Goal: Task Accomplishment & Management: Manage account settings

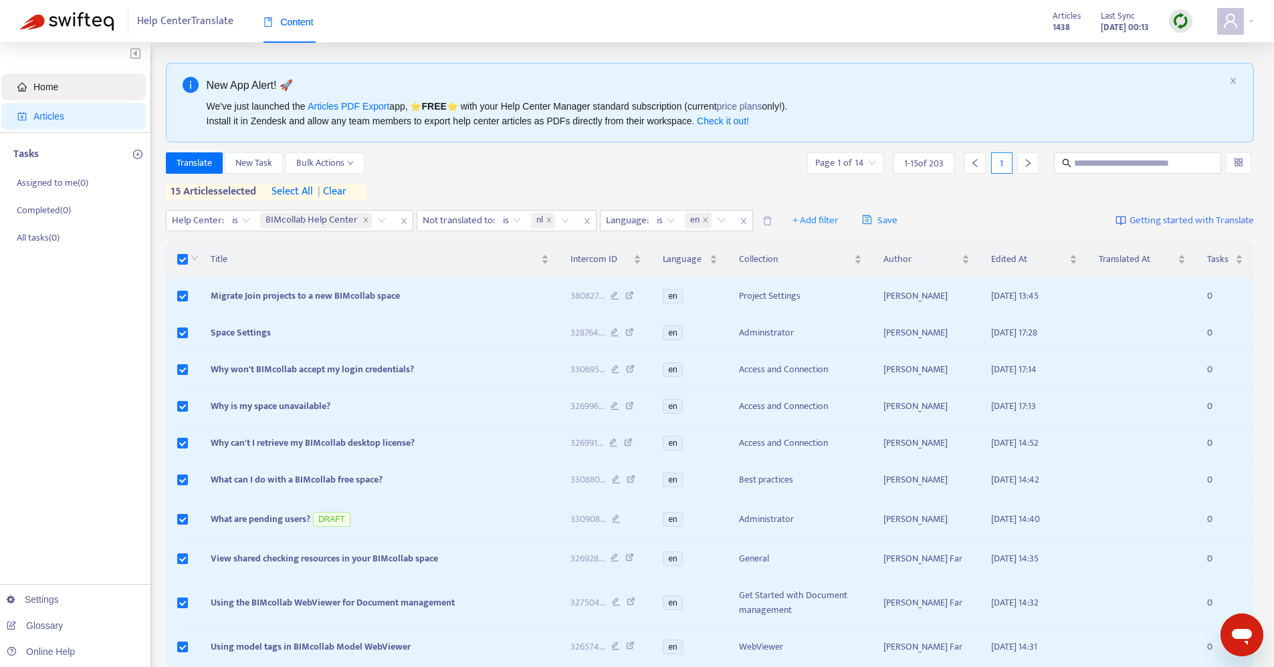
click at [54, 85] on span "Home" at bounding box center [45, 87] width 25 height 11
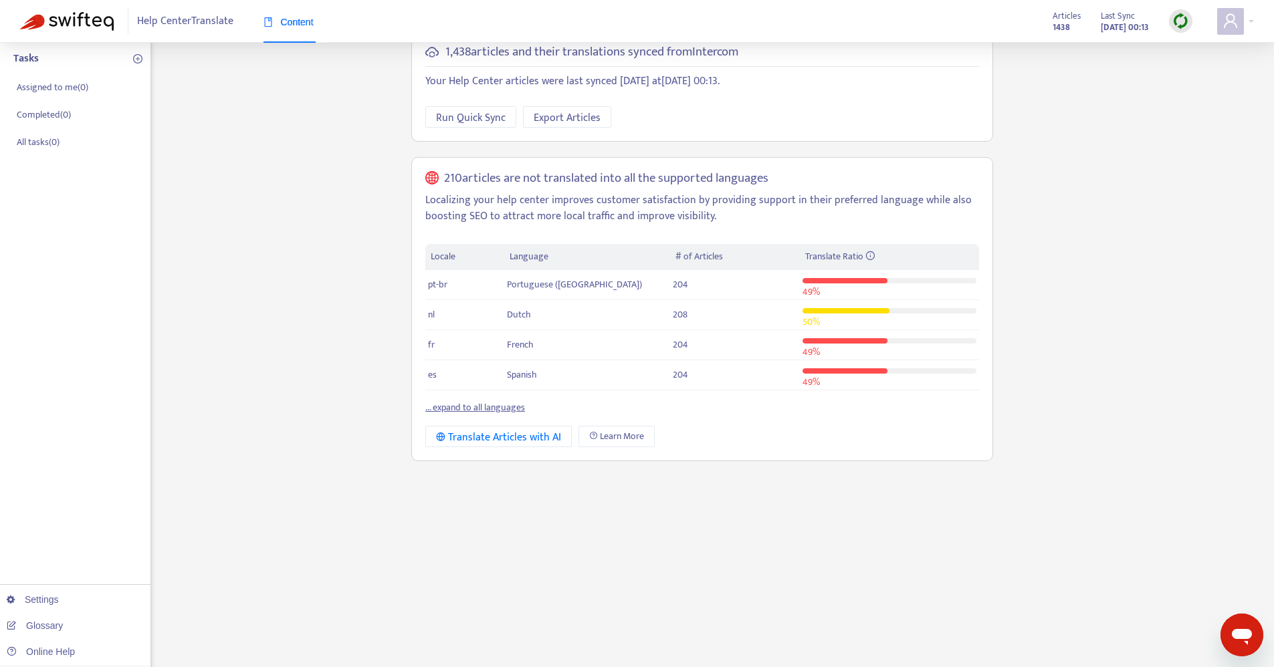
scroll to position [98, 0]
click at [702, 524] on div "Welcome, Systeembeheer We ran a quick check on your Help Center and this is wha…" at bounding box center [702, 356] width 602 height 782
click at [508, 404] on link "... expand to all languages" at bounding box center [475, 404] width 100 height 15
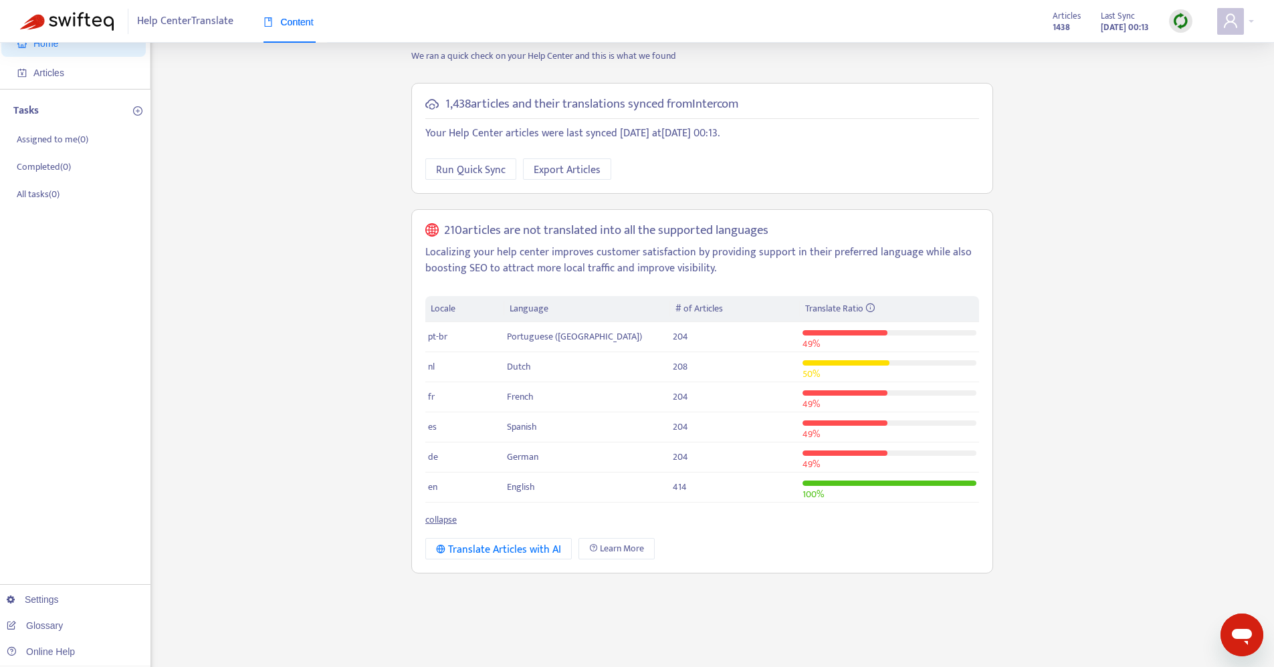
scroll to position [44, 0]
click at [58, 72] on span "Articles" at bounding box center [48, 72] width 31 height 11
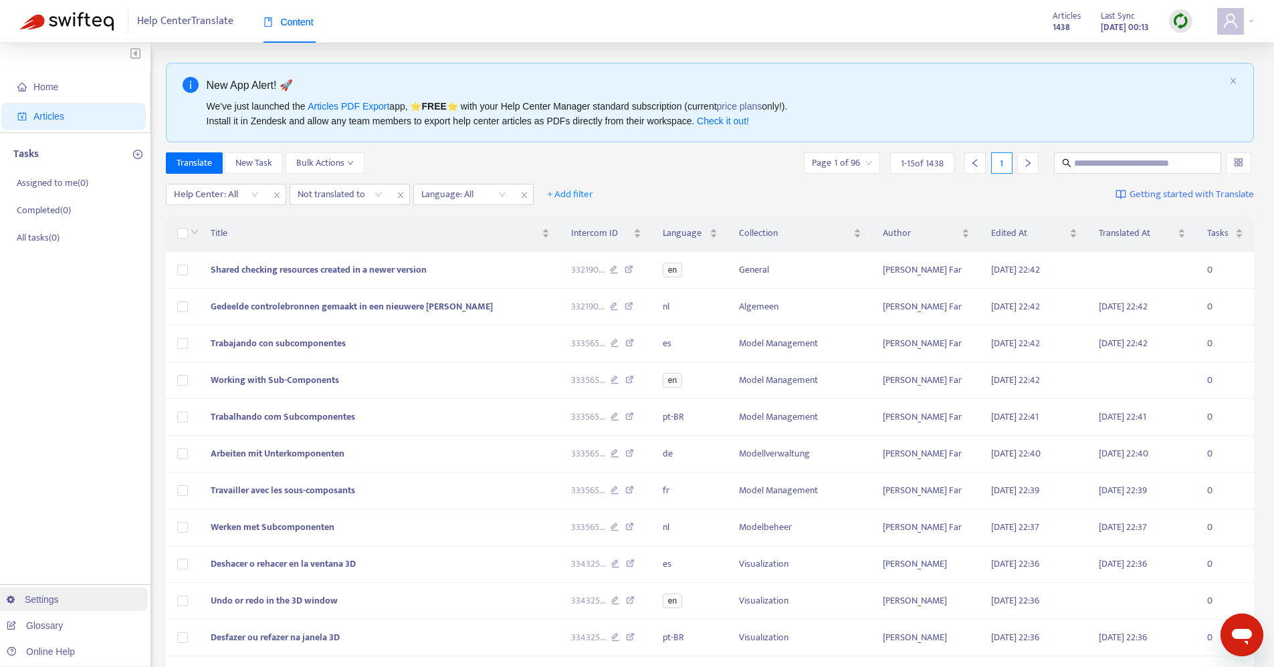
click at [53, 597] on link "Settings" at bounding box center [33, 599] width 52 height 11
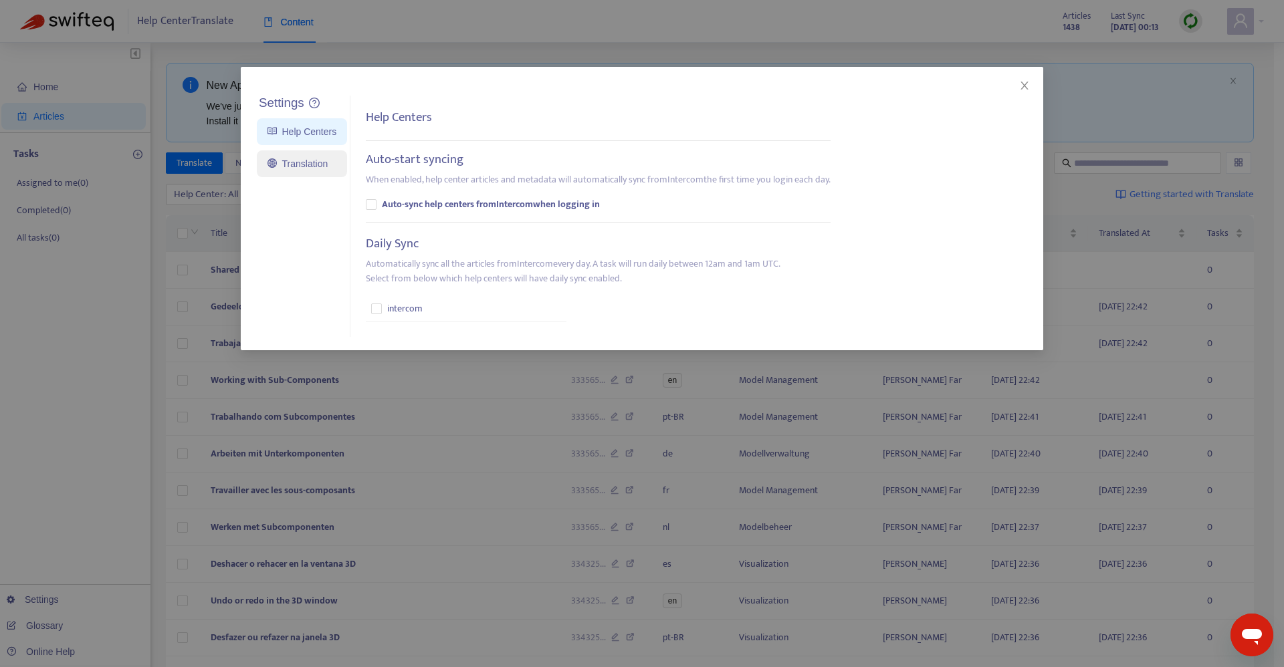
click at [282, 169] on link "Translation" at bounding box center [297, 163] width 60 height 11
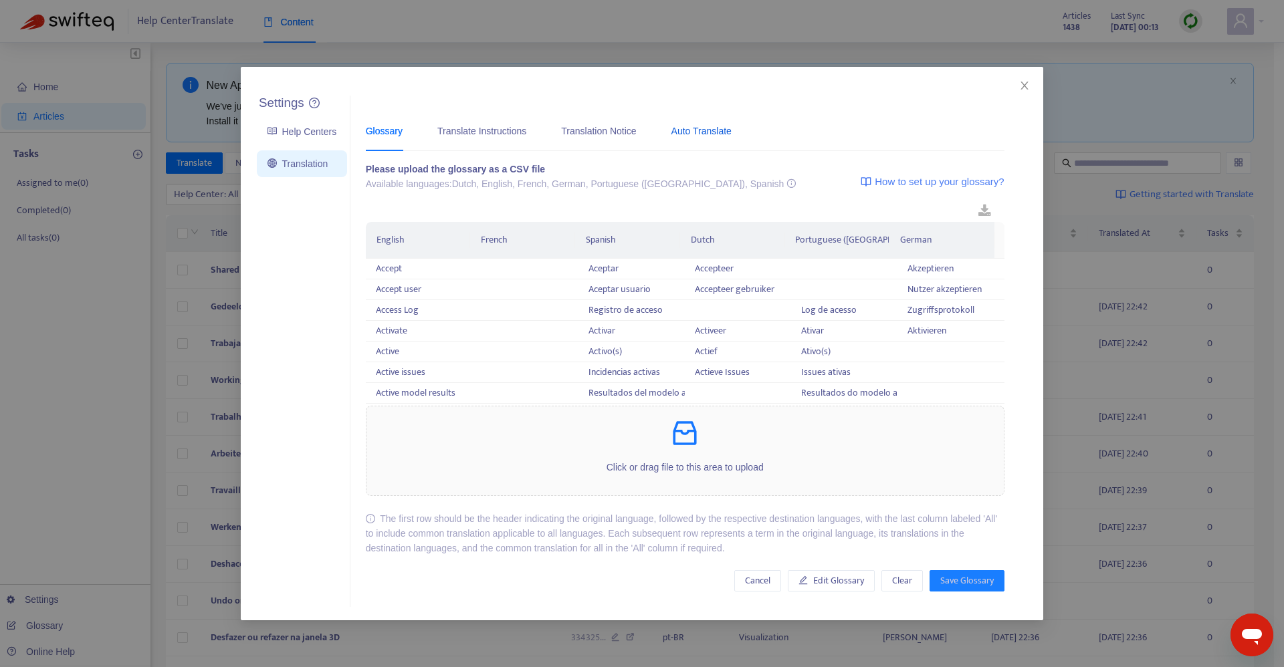
click at [720, 130] on div "Auto Translate" at bounding box center [701, 131] width 60 height 15
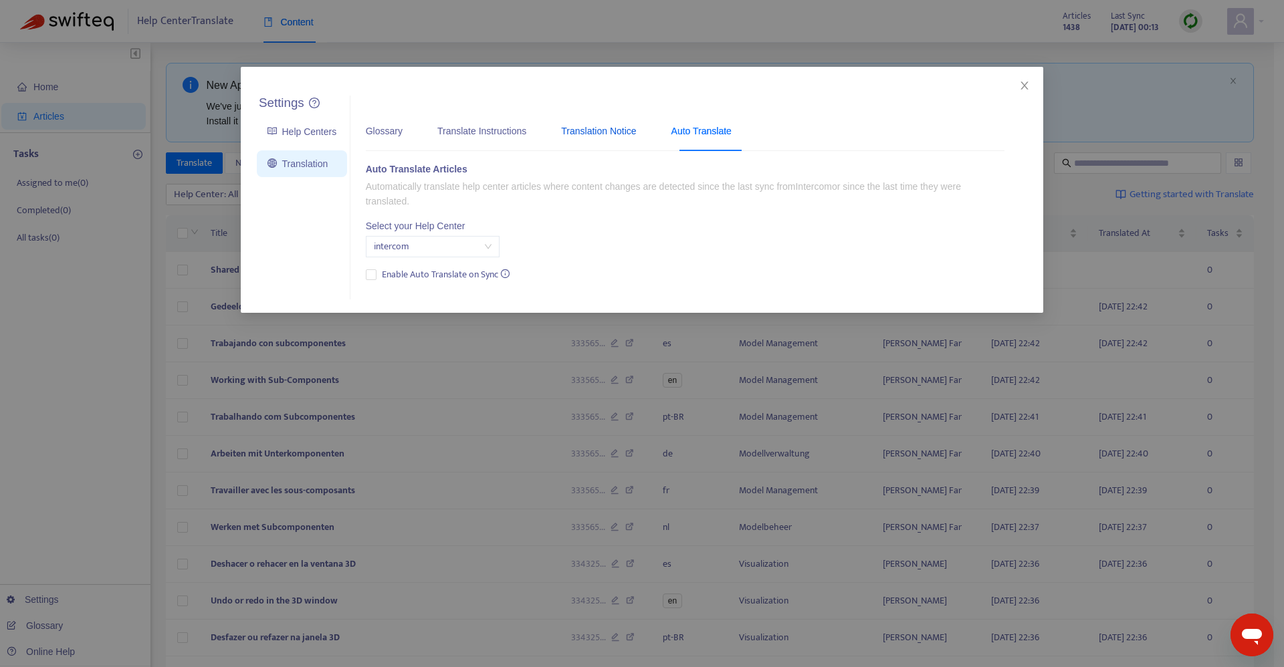
click at [595, 133] on div "Translation Notice" at bounding box center [598, 131] width 75 height 15
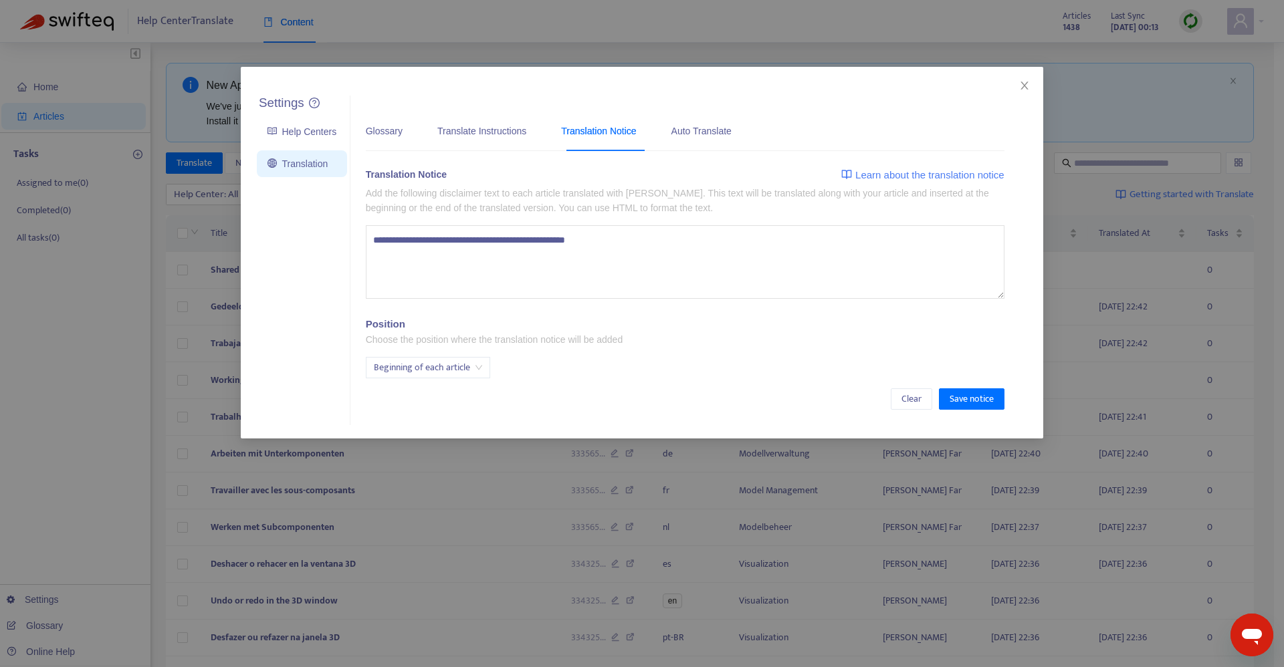
click at [516, 243] on textarea "**********" at bounding box center [685, 262] width 638 height 74
click at [1028, 88] on icon "close" at bounding box center [1024, 85] width 11 height 11
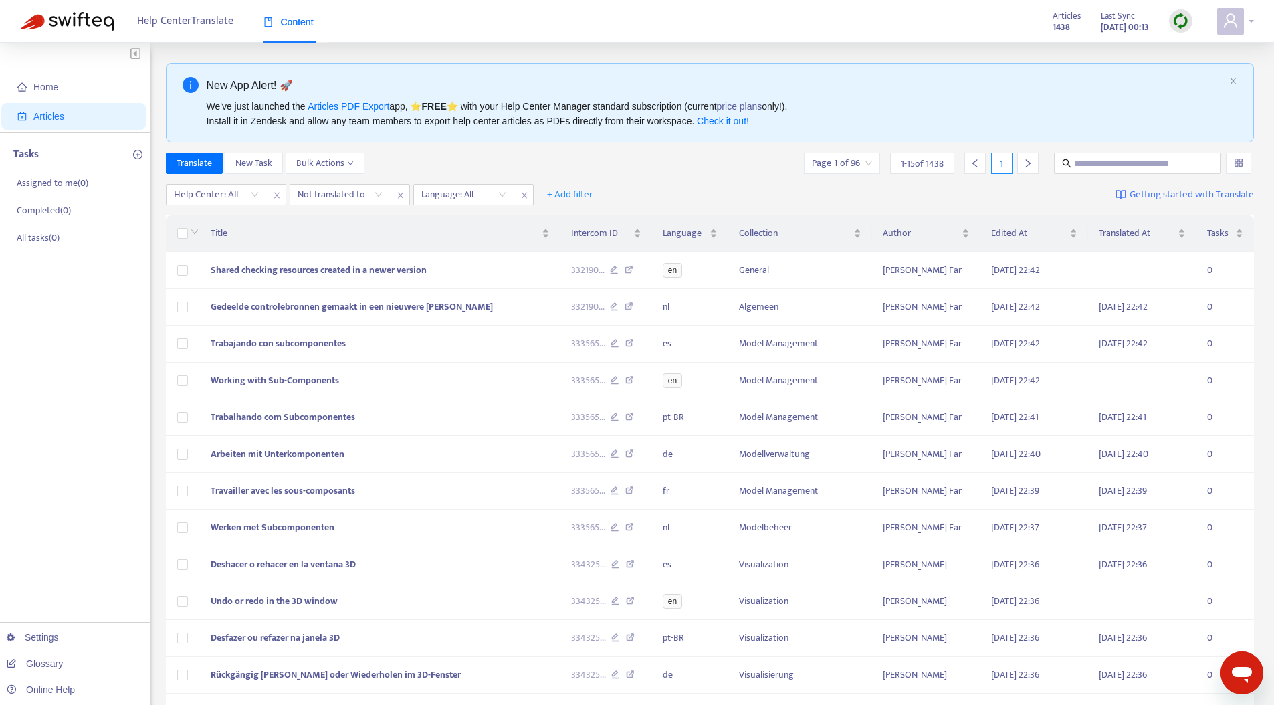
click at [1237, 22] on icon "user" at bounding box center [1230, 21] width 16 height 16
click at [1254, 25] on div "Help Center Translate Content Articles 1438 Last Sync Aug 14, 2025 00:13" at bounding box center [637, 21] width 1274 height 43
click at [1254, 21] on div "Help Center Translate Content Articles 1438 Last Sync Aug 14, 2025 00:13" at bounding box center [637, 21] width 1274 height 43
click at [1250, 21] on div at bounding box center [1235, 21] width 37 height 27
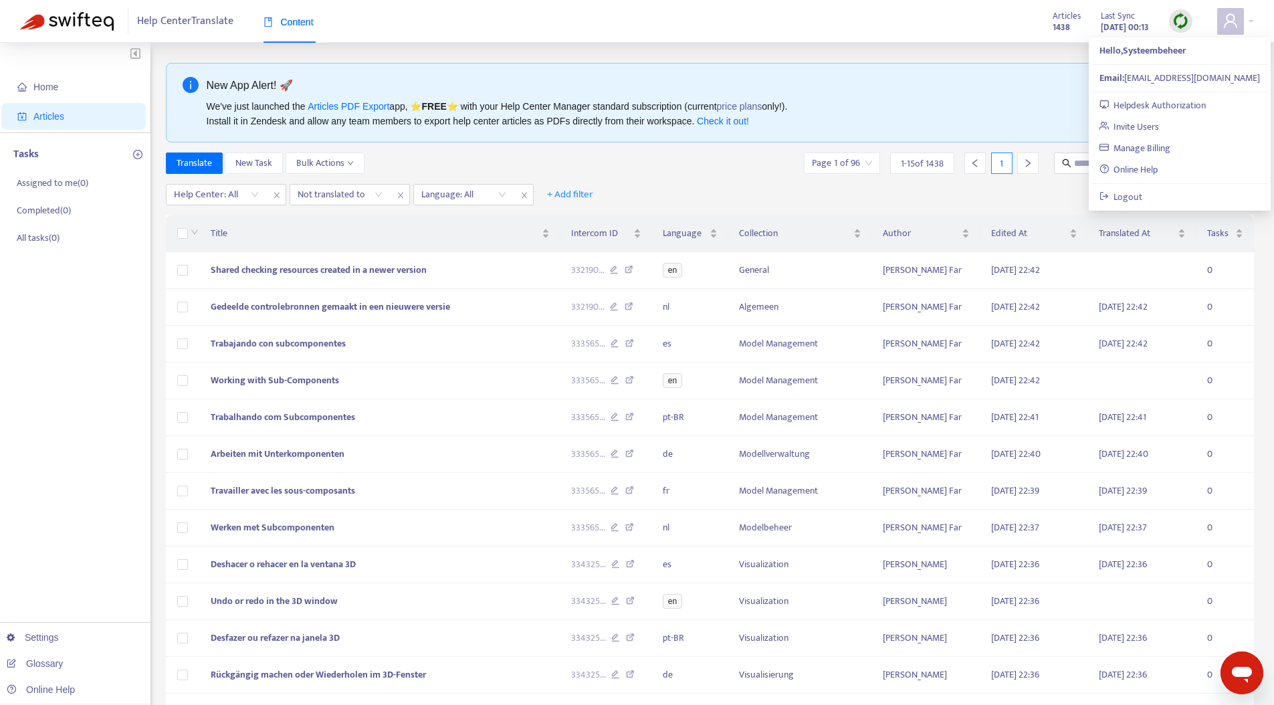
click at [767, 25] on div "Help Center Translate Content Articles 1438 Last Sync Aug 14, 2025 00:13" at bounding box center [637, 21] width 1274 height 43
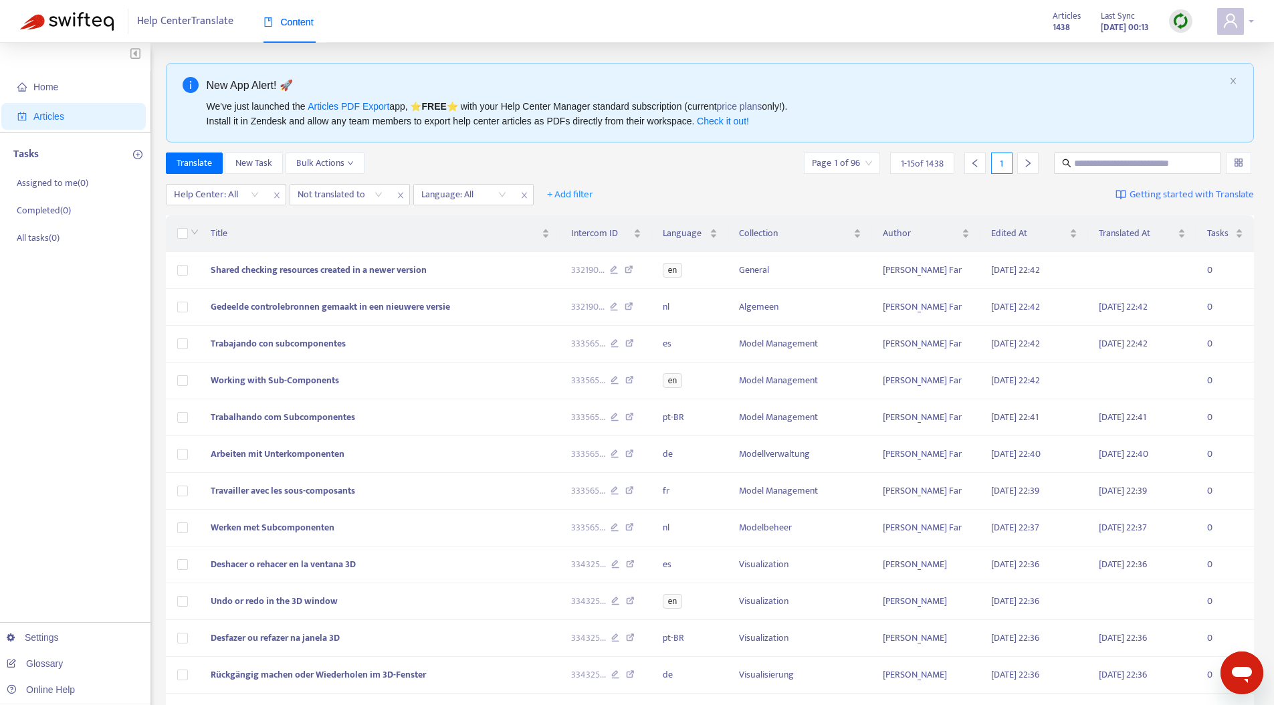
click at [1243, 23] on div at bounding box center [1235, 21] width 37 height 27
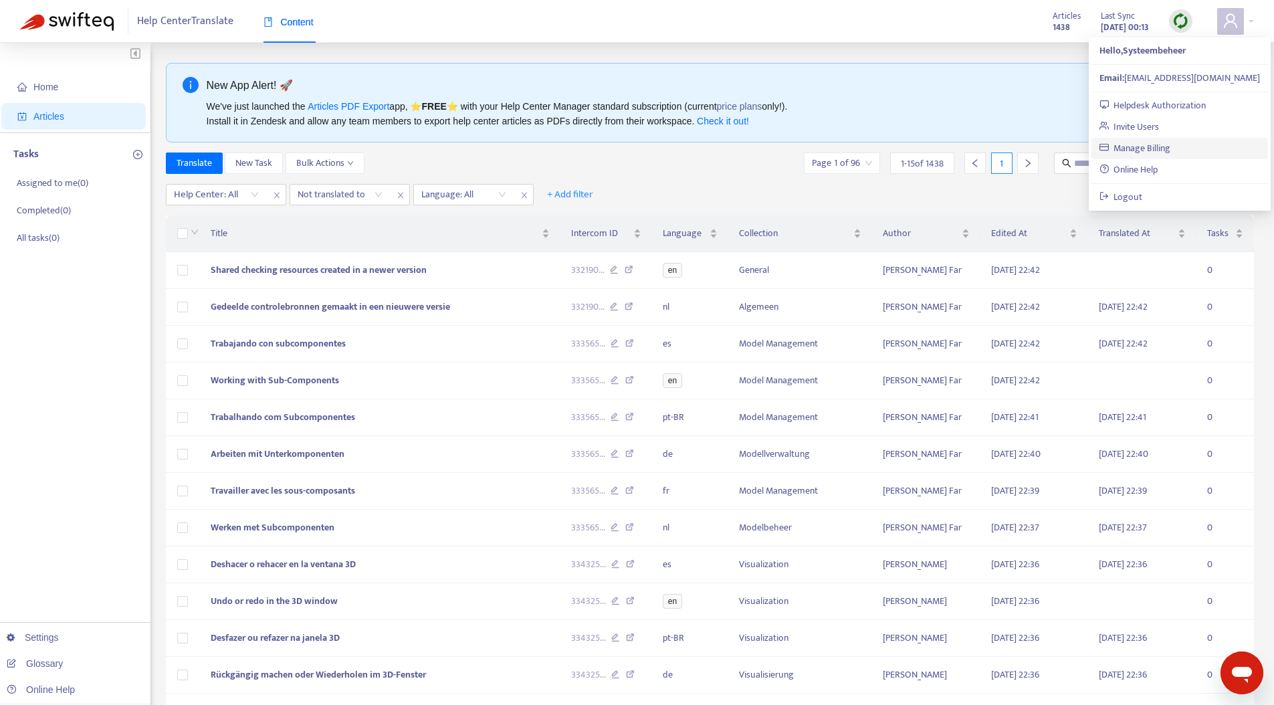
click at [1167, 150] on link "Manage Billing" at bounding box center [1135, 147] width 72 height 15
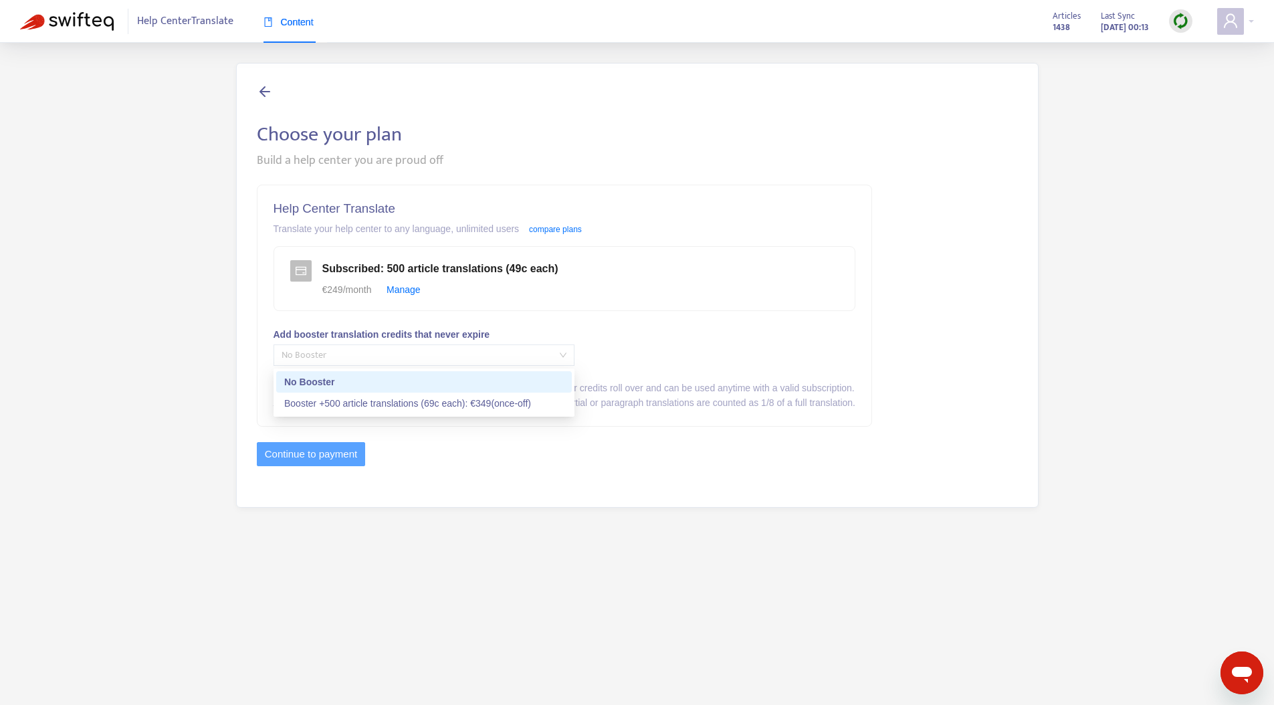
click at [533, 351] on span "No Booster" at bounding box center [423, 355] width 285 height 20
click at [98, 23] on img at bounding box center [67, 21] width 94 height 19
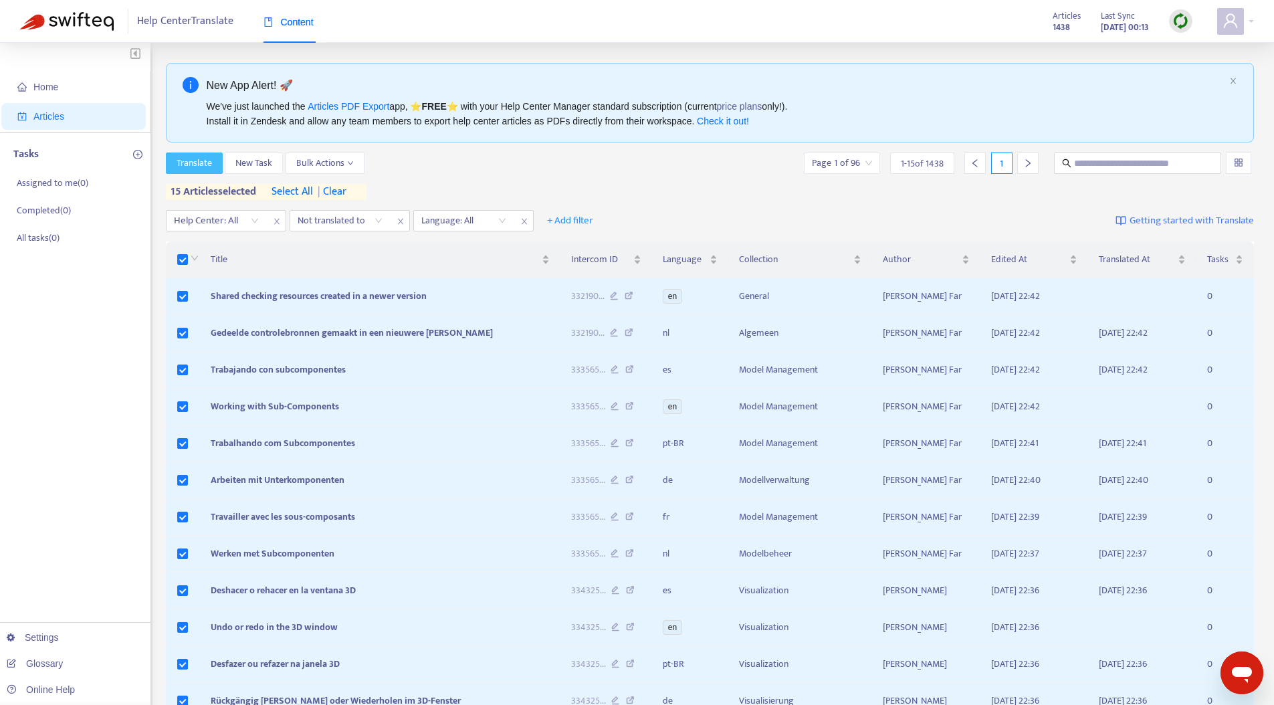
click at [196, 162] on span "Translate" at bounding box center [193, 163] width 35 height 15
